Goal: Check status: Check status

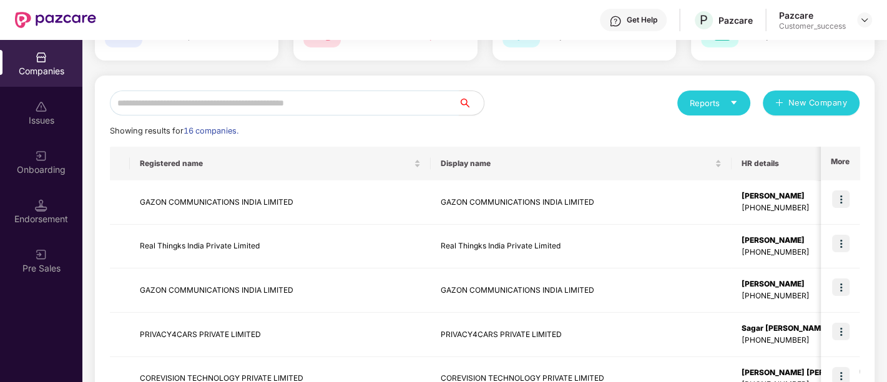
scroll to position [98, 0]
click at [262, 104] on input "text" at bounding box center [284, 102] width 349 height 25
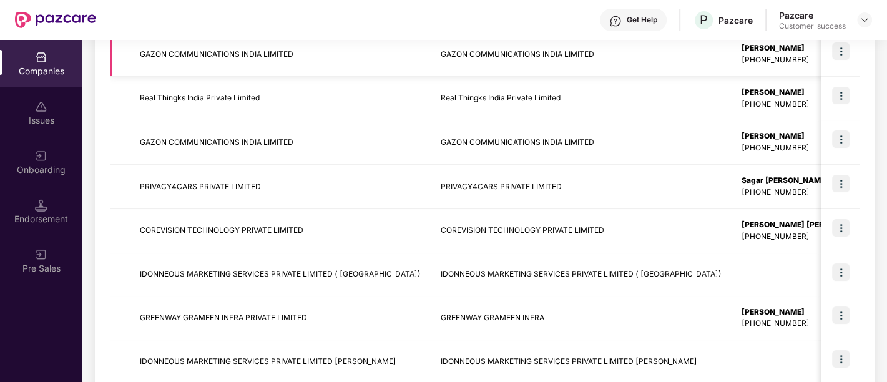
scroll to position [245, 0]
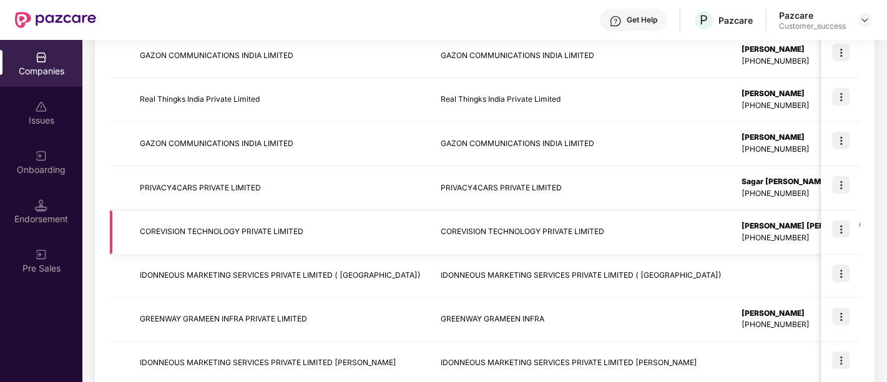
click at [839, 225] on img at bounding box center [840, 228] width 17 height 17
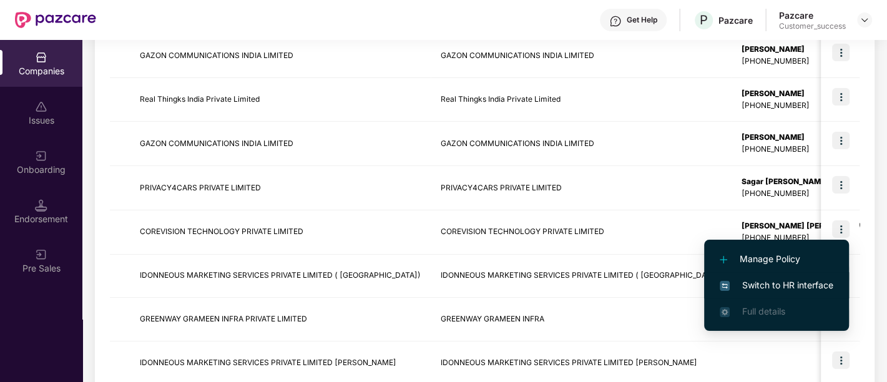
click at [804, 284] on span "Switch to HR interface" at bounding box center [776, 285] width 114 height 14
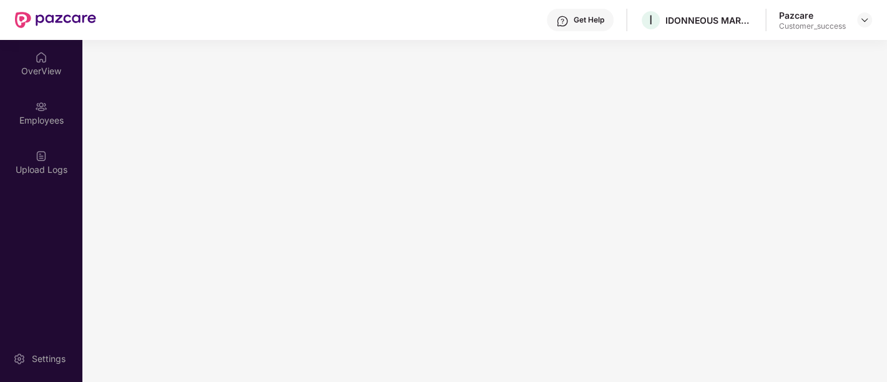
scroll to position [0, 0]
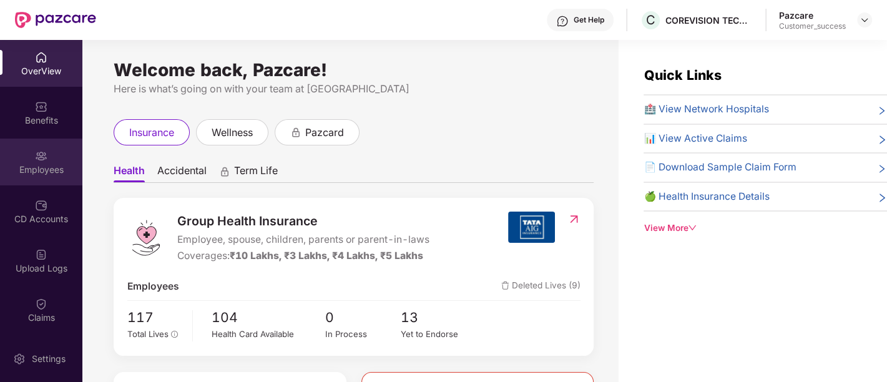
click at [42, 163] on div "Employees" at bounding box center [41, 169] width 82 height 12
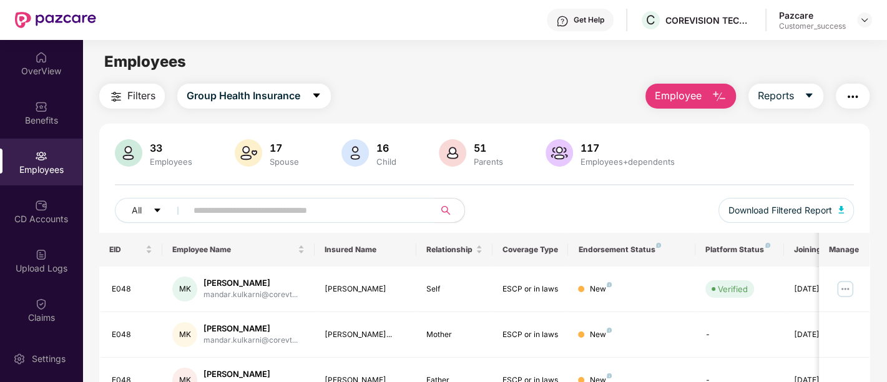
click at [280, 215] on input "text" at bounding box center [305, 210] width 224 height 19
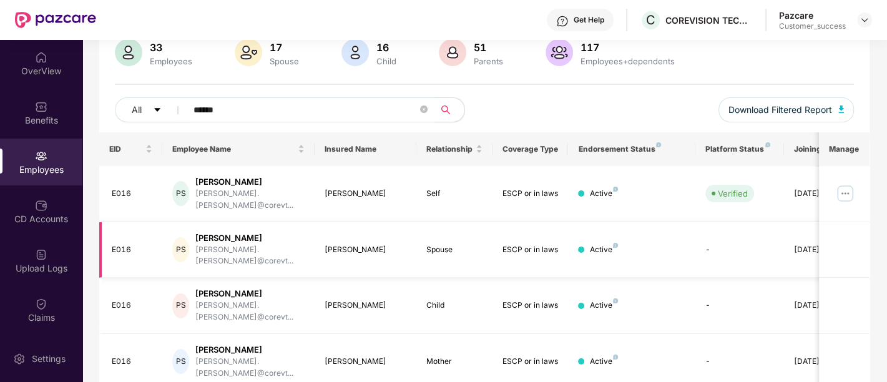
scroll to position [100, 0]
type input "******"
click at [850, 186] on img at bounding box center [845, 194] width 20 height 20
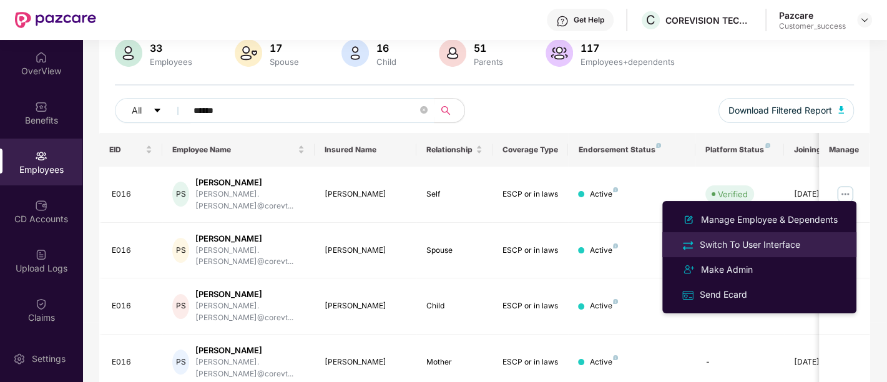
click at [797, 243] on div "Switch To User Interface" at bounding box center [749, 245] width 105 height 14
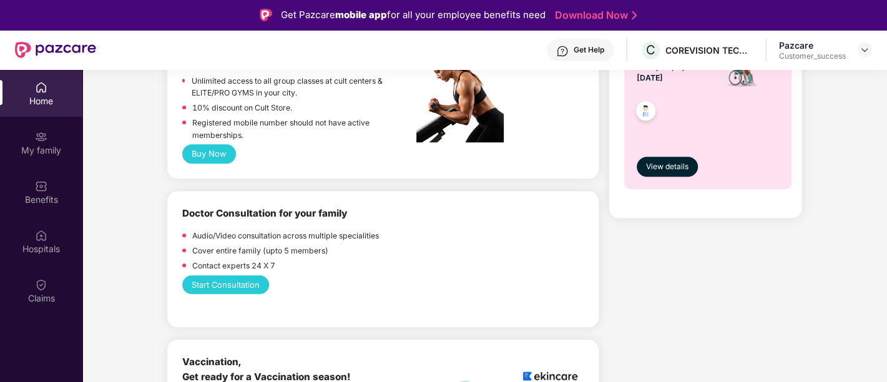
scroll to position [0, 0]
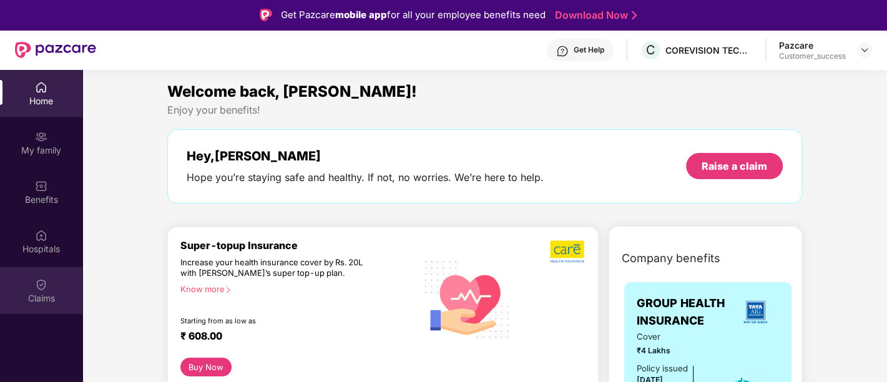
click at [51, 286] on div "Claims" at bounding box center [41, 290] width 82 height 47
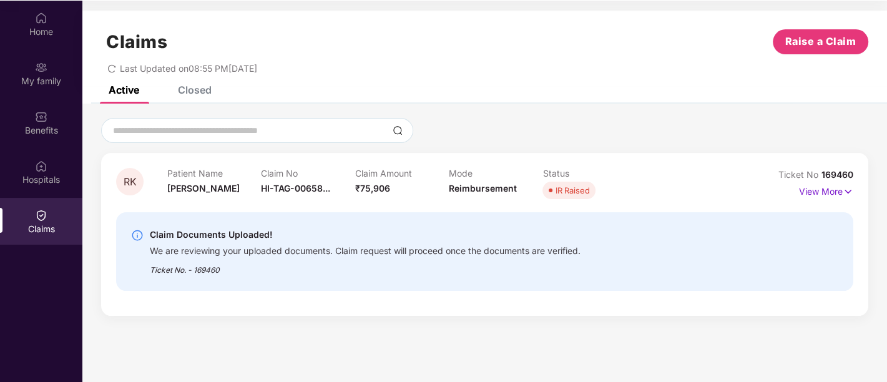
scroll to position [67, 0]
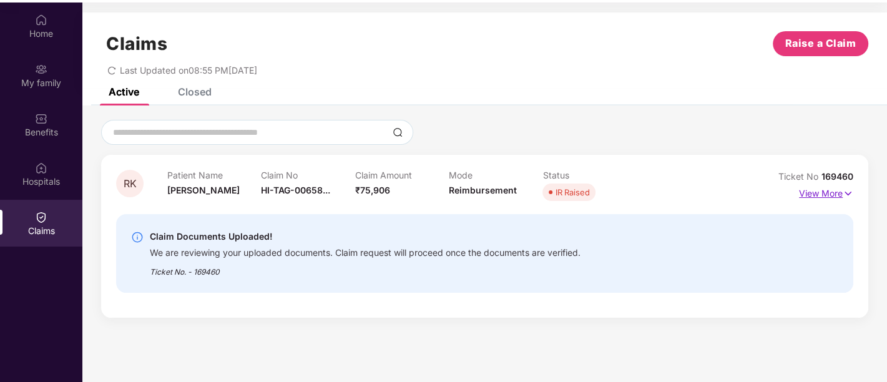
click at [829, 198] on p "View More" at bounding box center [826, 191] width 54 height 17
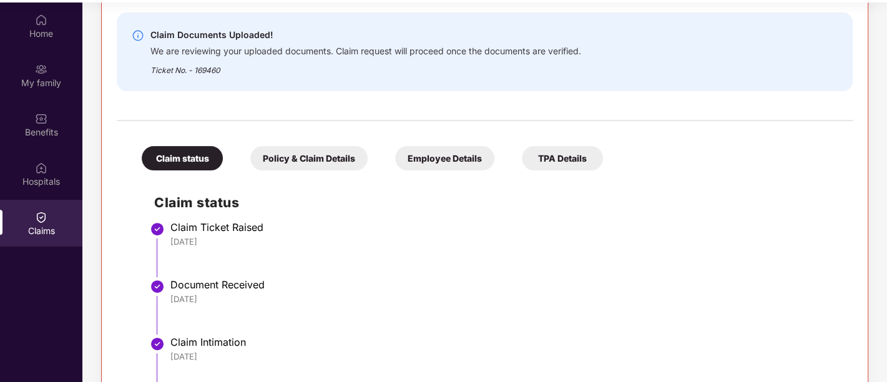
scroll to position [240, 0]
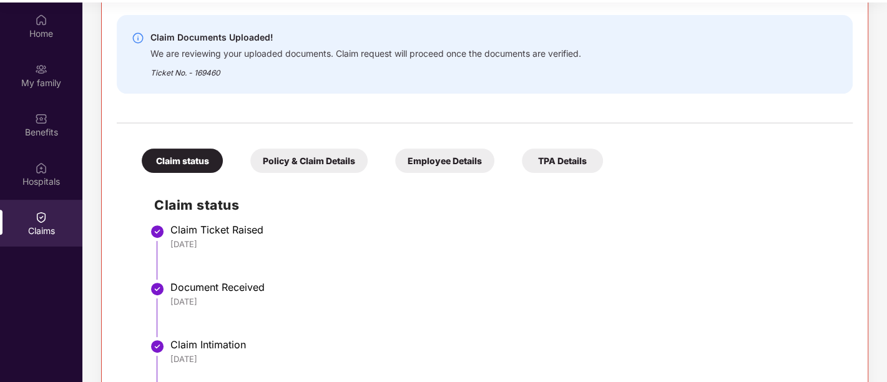
click at [344, 162] on div "Policy & Claim Details" at bounding box center [308, 161] width 117 height 24
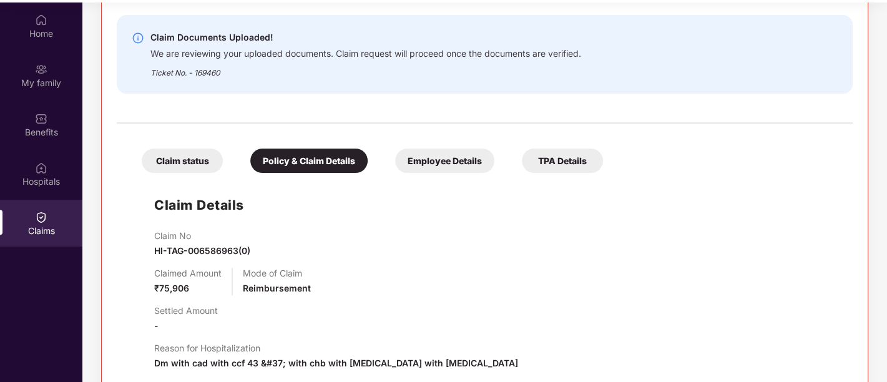
click at [414, 165] on div "Employee Details" at bounding box center [444, 161] width 99 height 24
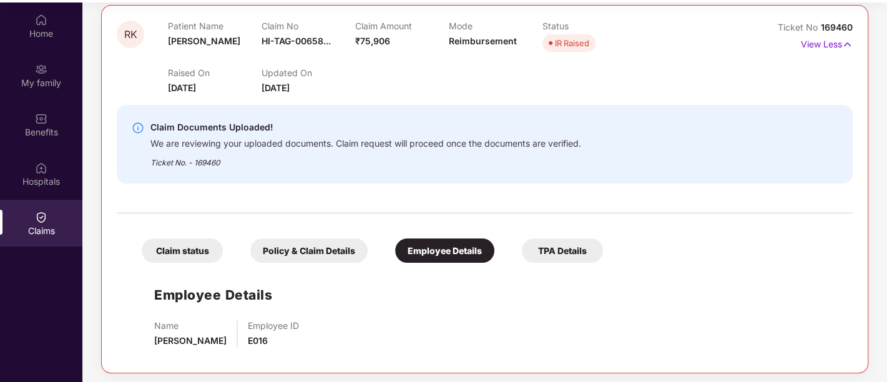
click at [547, 247] on div "TPA Details" at bounding box center [562, 250] width 81 height 24
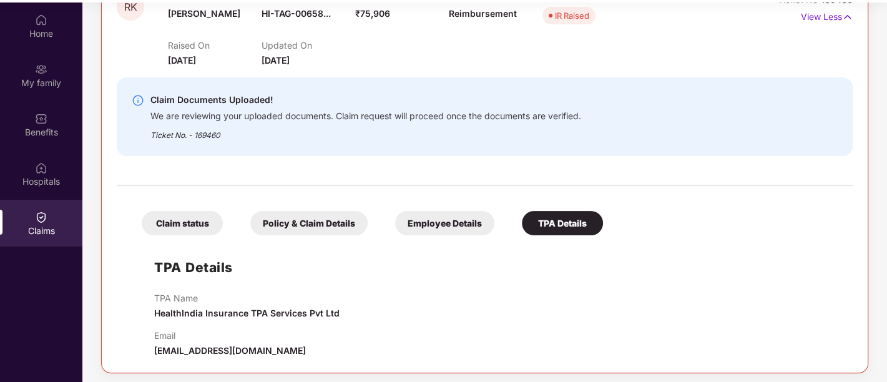
click at [197, 223] on div "Claim status" at bounding box center [182, 223] width 81 height 24
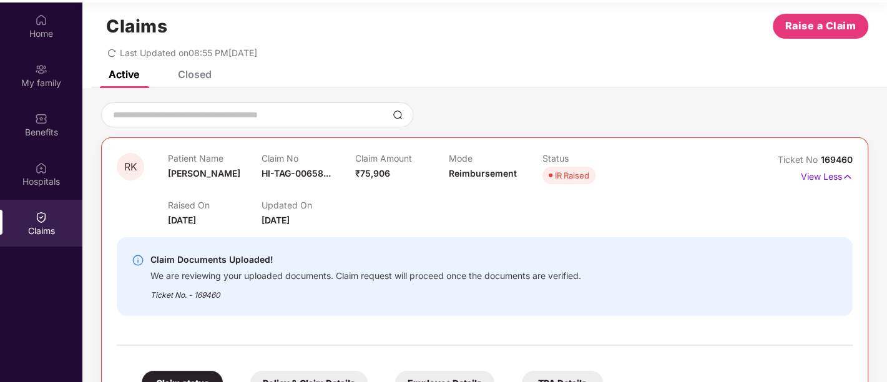
scroll to position [16, 0]
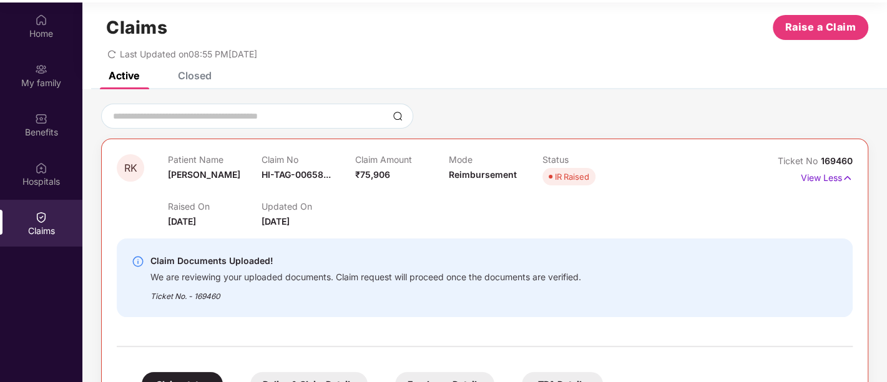
click at [180, 75] on div "Closed" at bounding box center [195, 75] width 34 height 12
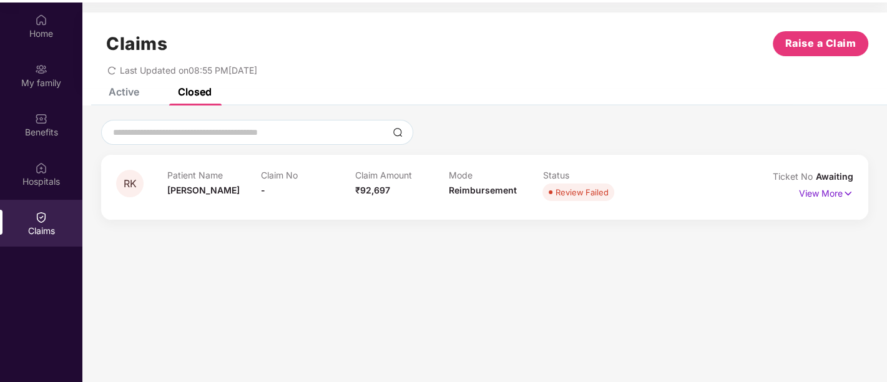
scroll to position [0, 0]
click at [135, 72] on span "Last Updated on 08:55 PM[DATE]" at bounding box center [188, 70] width 137 height 11
click at [127, 86] on div "Claims Raise a Claim Last Updated on 08:55 PM[DATE]" at bounding box center [484, 49] width 804 height 75
click at [122, 91] on div "Active" at bounding box center [124, 91] width 31 height 12
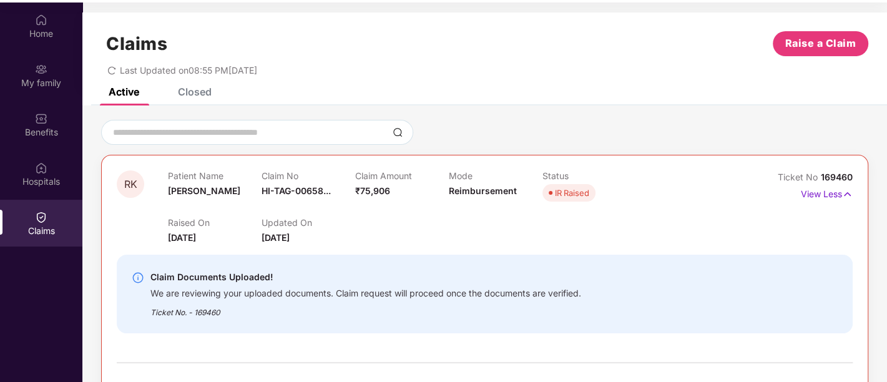
click at [432, 236] on div "Raised On [DATE] Updated On [DATE]" at bounding box center [449, 225] width 562 height 40
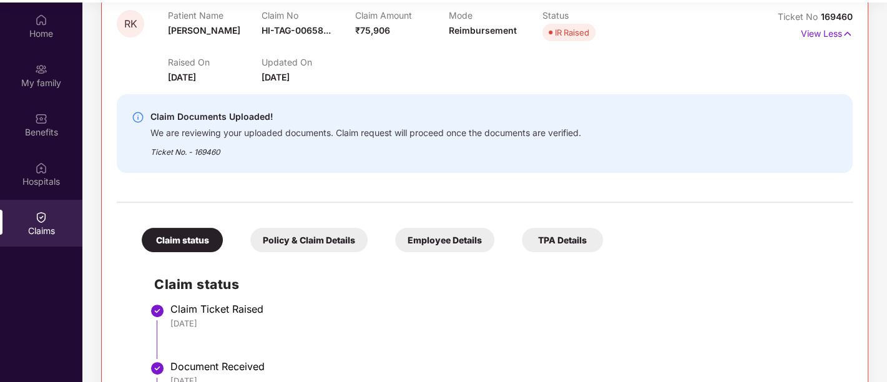
scroll to position [160, 0]
click at [195, 115] on div "Claim Documents Uploaded!" at bounding box center [365, 116] width 431 height 15
click at [246, 206] on div at bounding box center [485, 196] width 736 height 26
click at [36, 144] on div "Benefits" at bounding box center [41, 124] width 82 height 47
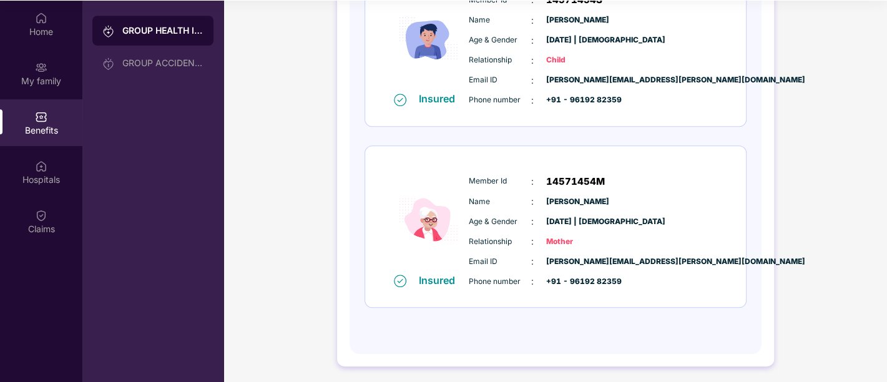
scroll to position [0, 0]
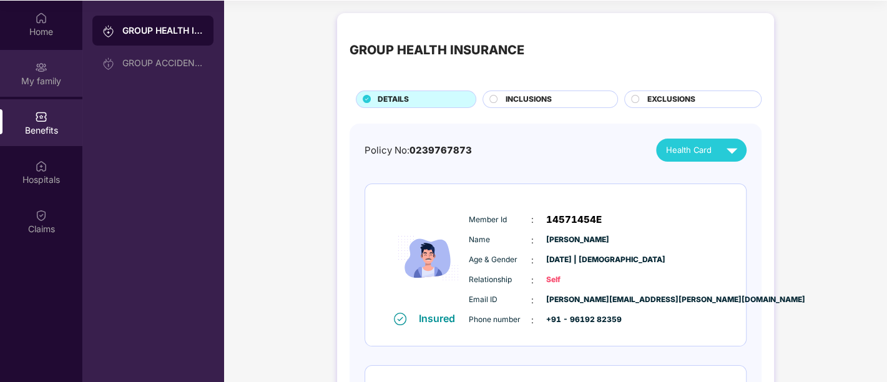
click at [17, 79] on div "My family" at bounding box center [41, 81] width 82 height 12
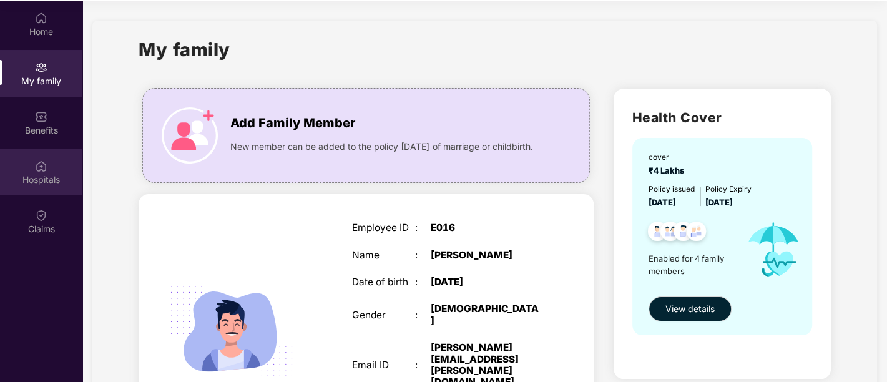
click at [39, 189] on div "Hospitals" at bounding box center [41, 172] width 82 height 47
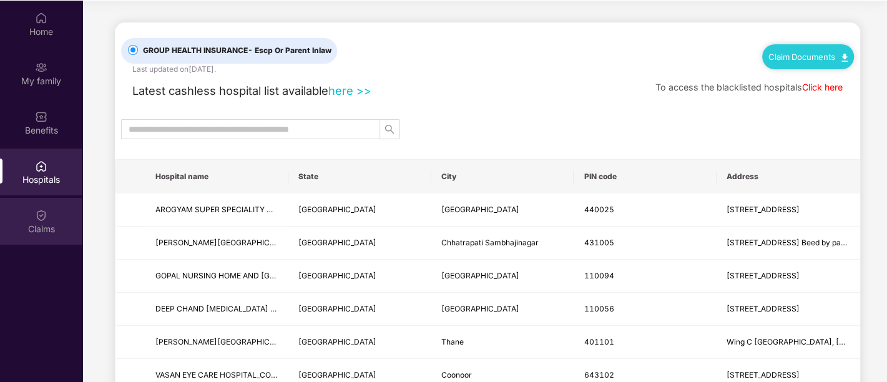
click at [39, 223] on div "Claims" at bounding box center [41, 229] width 82 height 12
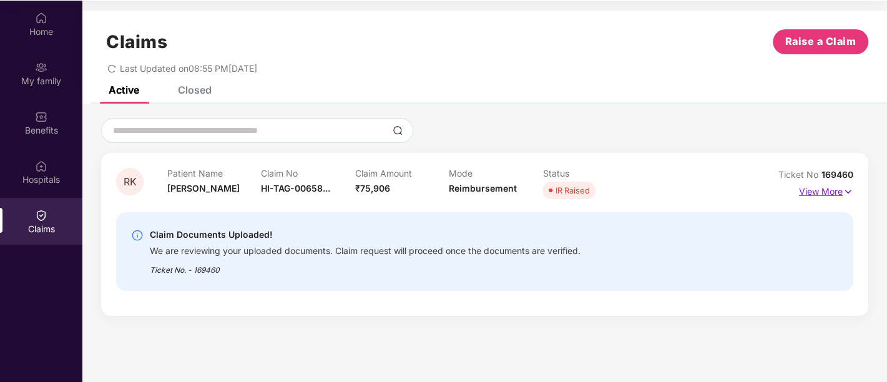
click at [836, 187] on p "View More" at bounding box center [826, 190] width 54 height 17
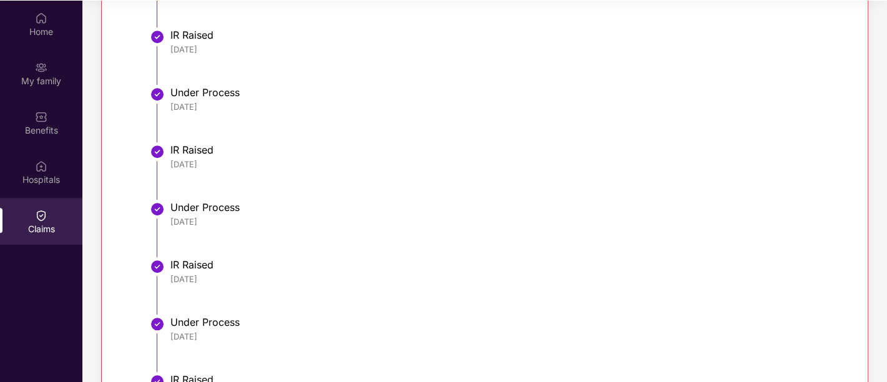
scroll to position [886, 0]
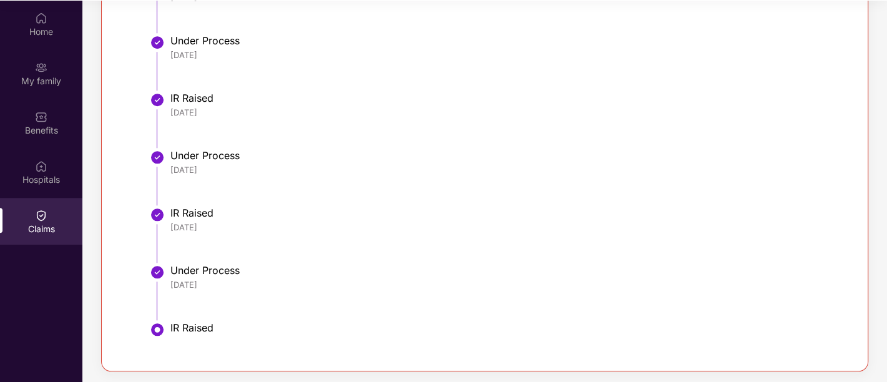
click at [158, 331] on img at bounding box center [157, 329] width 15 height 15
click at [157, 329] on img at bounding box center [157, 329] width 15 height 15
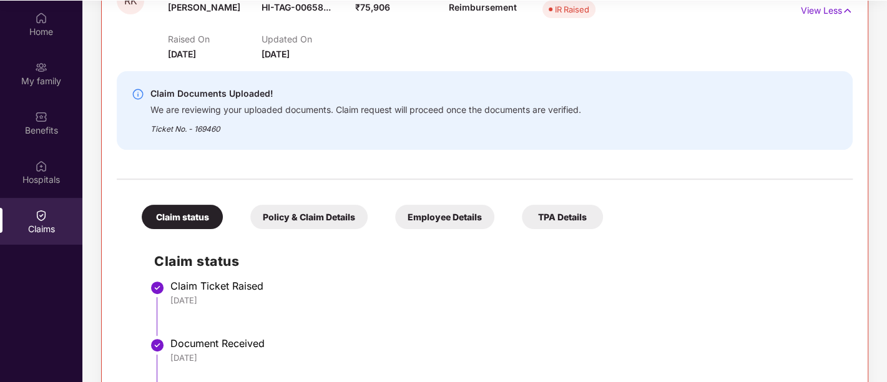
scroll to position [178, 0]
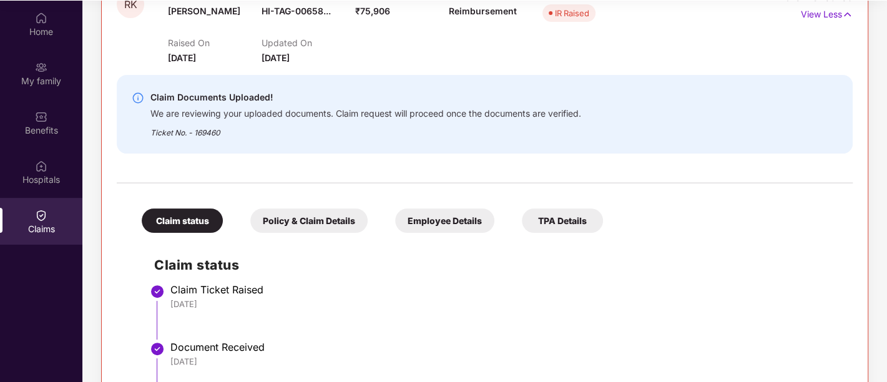
click at [290, 221] on div "Policy & Claim Details" at bounding box center [308, 220] width 117 height 24
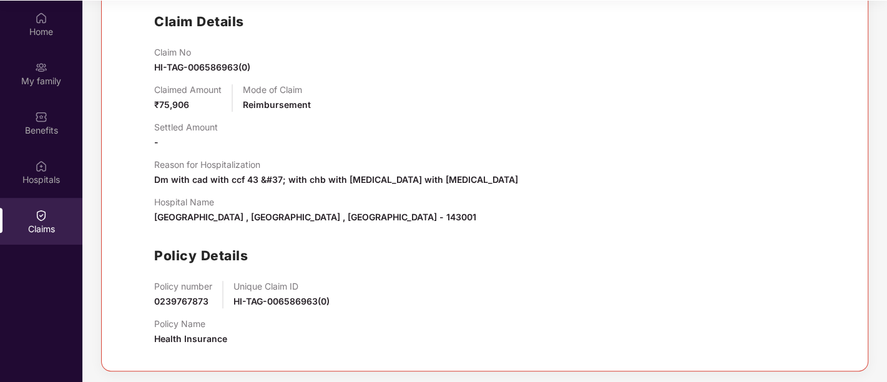
click at [423, 140] on div "Settled Amount -" at bounding box center [497, 135] width 686 height 27
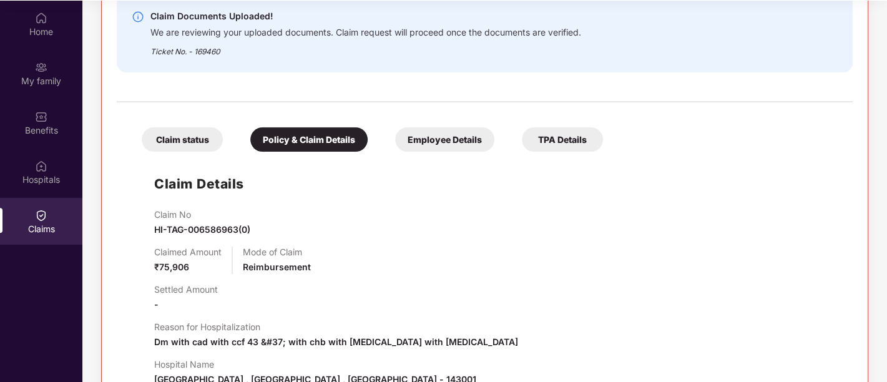
click at [449, 132] on div "Employee Details" at bounding box center [444, 139] width 99 height 24
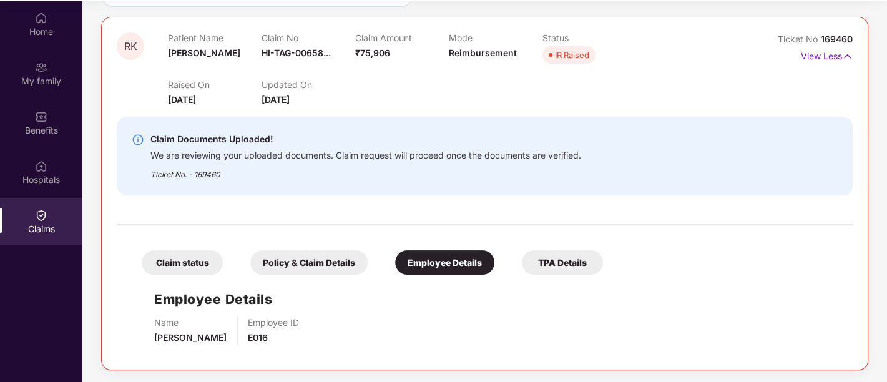
scroll to position [150, 0]
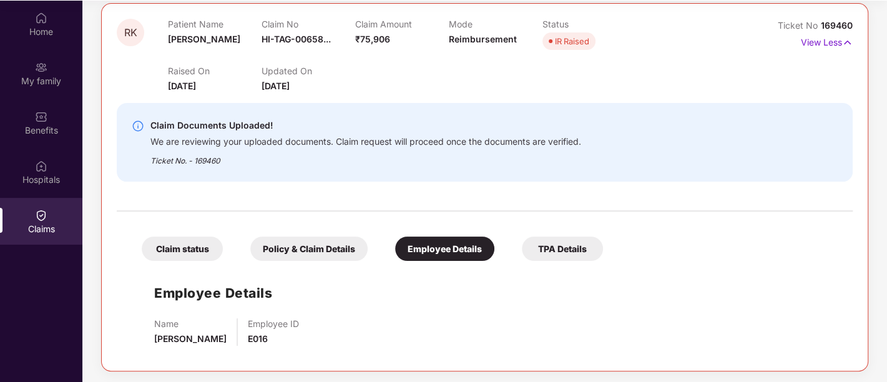
click at [552, 253] on div "TPA Details" at bounding box center [562, 248] width 81 height 24
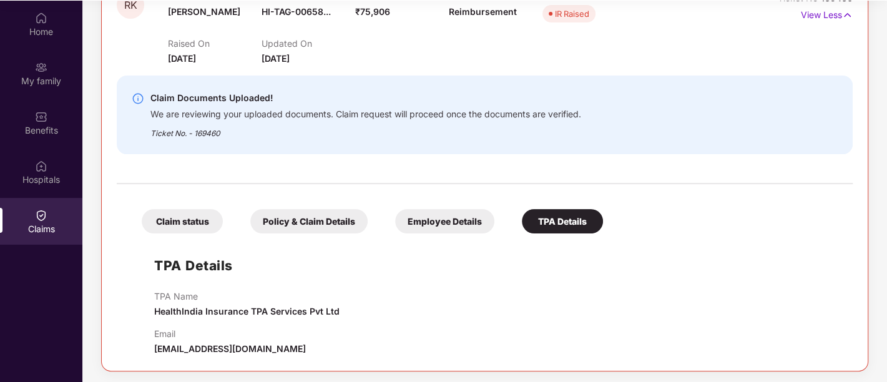
click at [221, 230] on div "Claim status" at bounding box center [182, 221] width 81 height 24
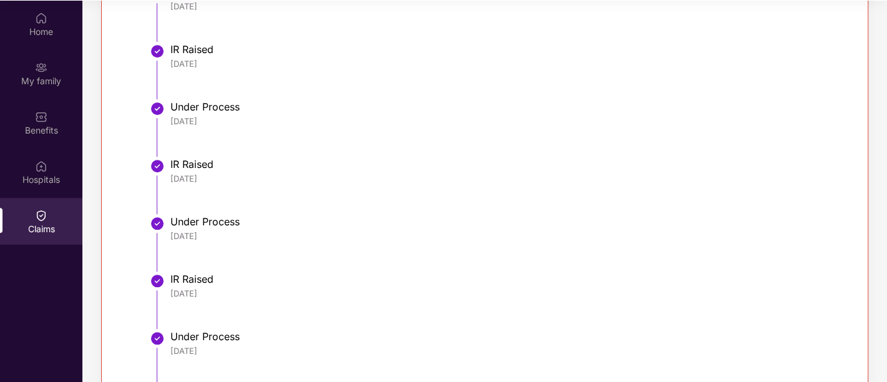
scroll to position [886, 0]
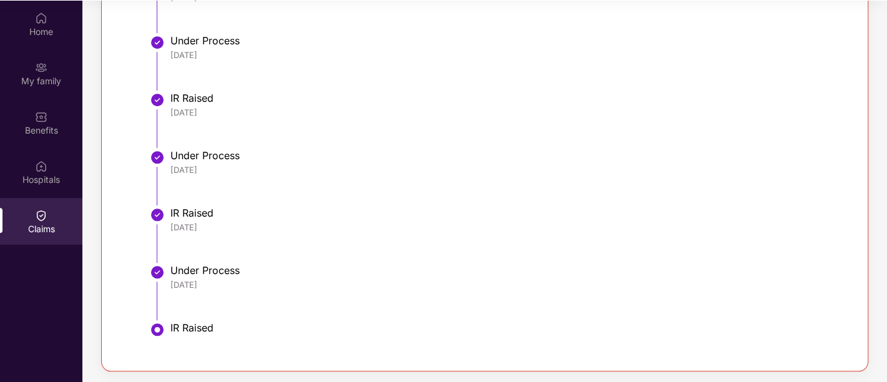
click at [472, 195] on li "Under Process [DATE]" at bounding box center [497, 181] width 686 height 57
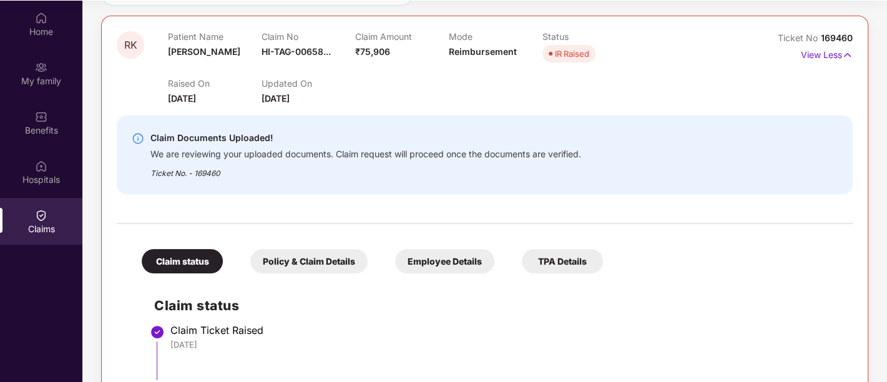
scroll to position [134, 0]
